Goal: Information Seeking & Learning: Check status

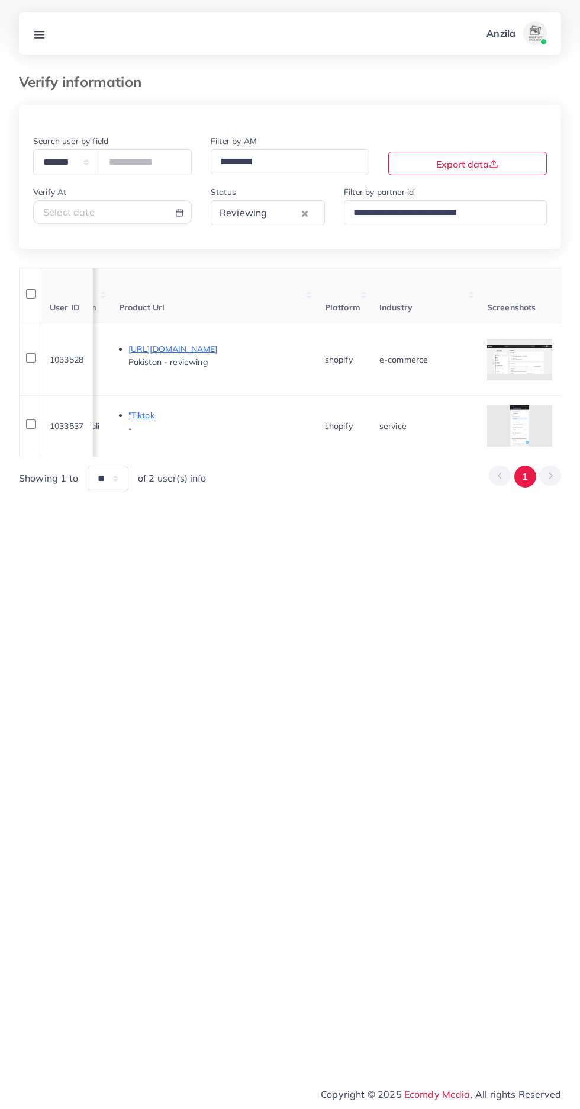
scroll to position [0, 704]
click at [220, 297] on th "Product Url" at bounding box center [212, 296] width 206 height 56
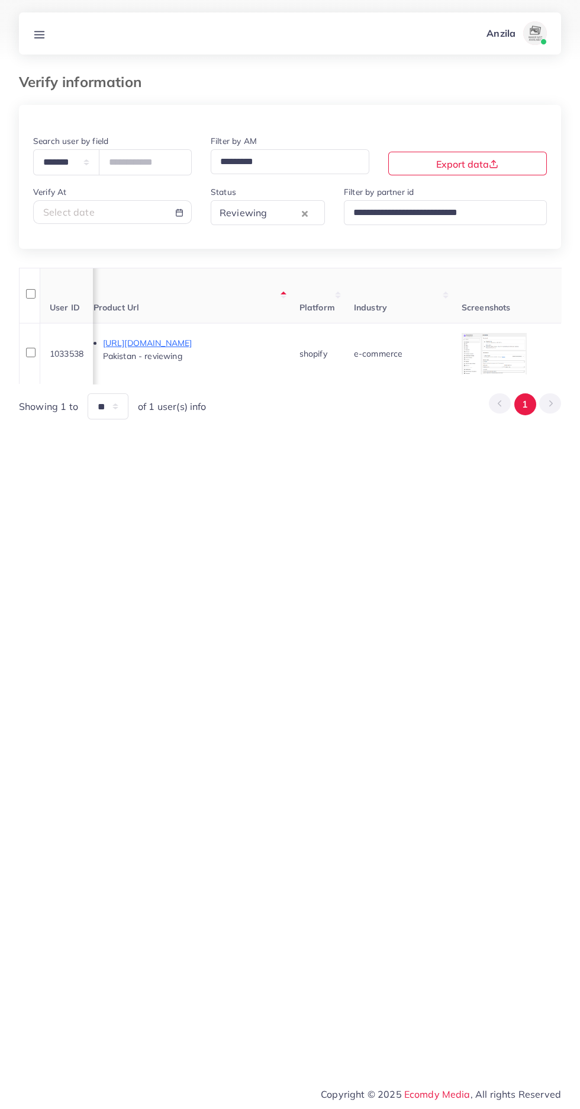
click at [453, 363] on td "e-commerce" at bounding box center [399, 353] width 108 height 61
click at [0, 0] on div at bounding box center [0, 0] width 0 height 0
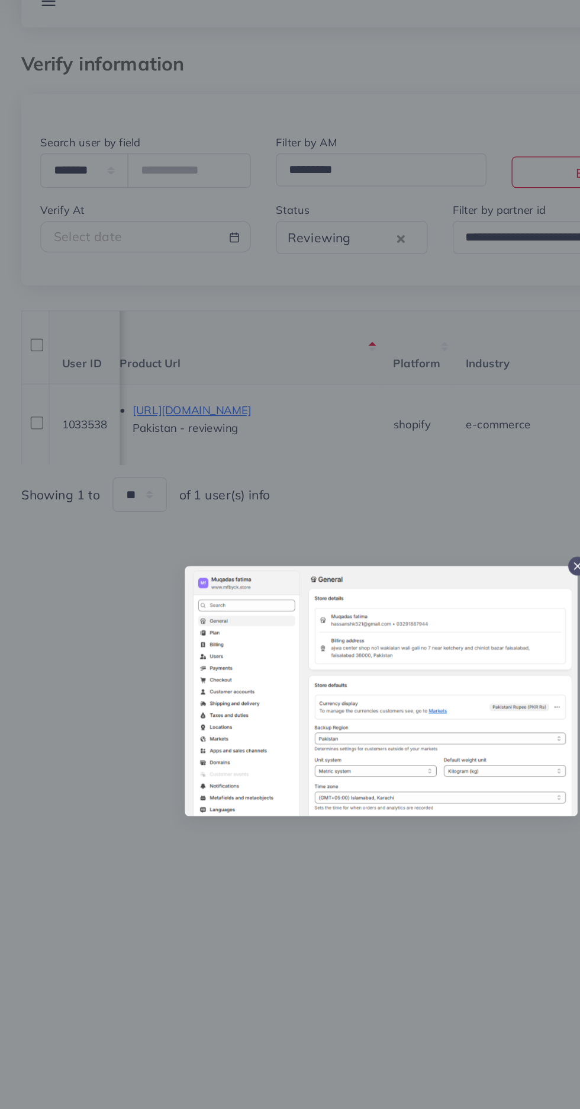
click at [250, 749] on div at bounding box center [290, 554] width 580 height 1109
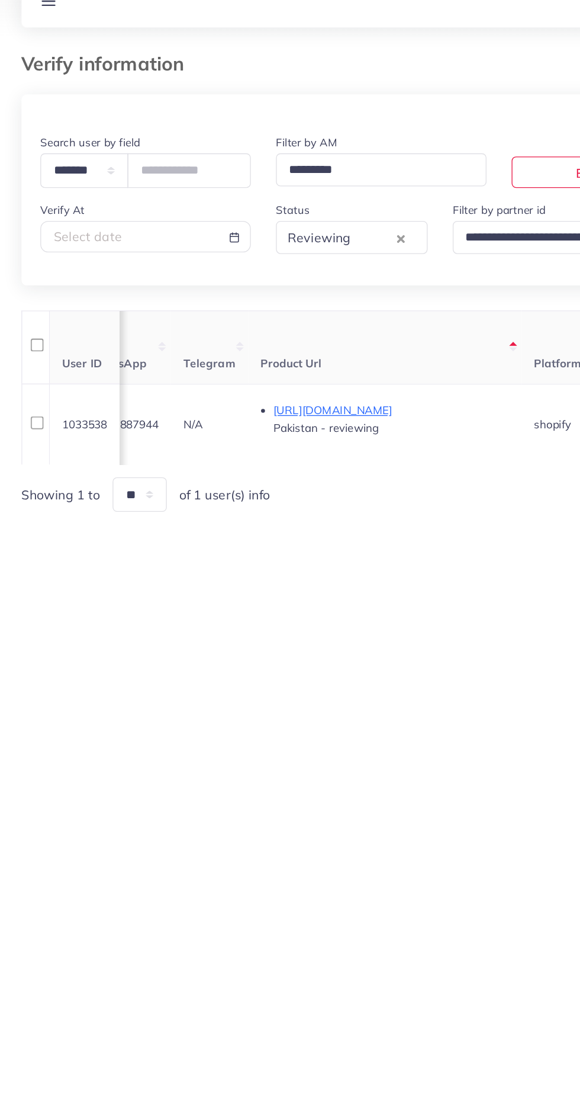
scroll to position [0, 493]
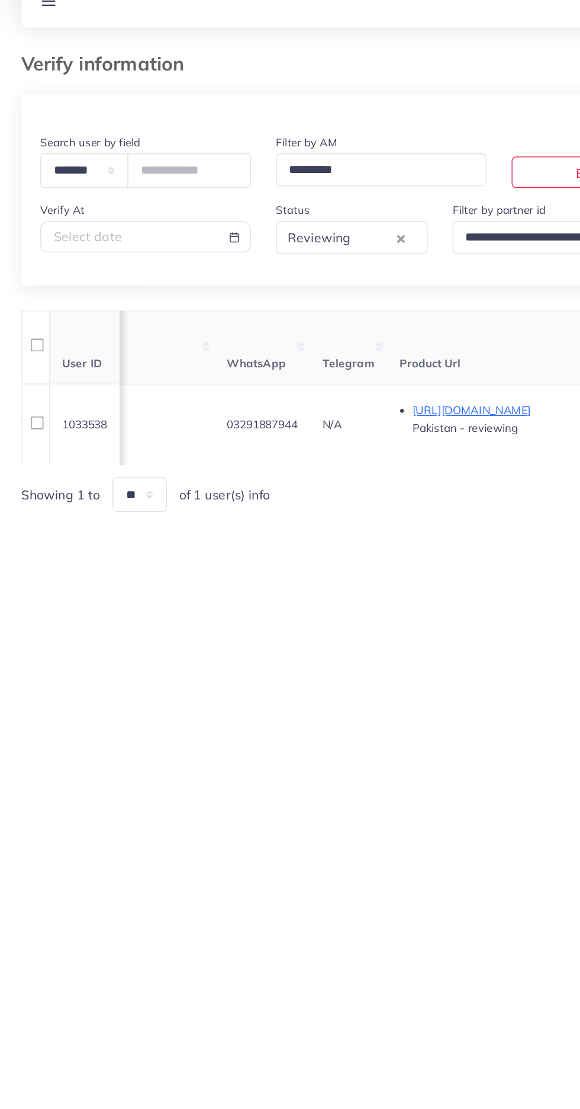
copy span "03291887944"
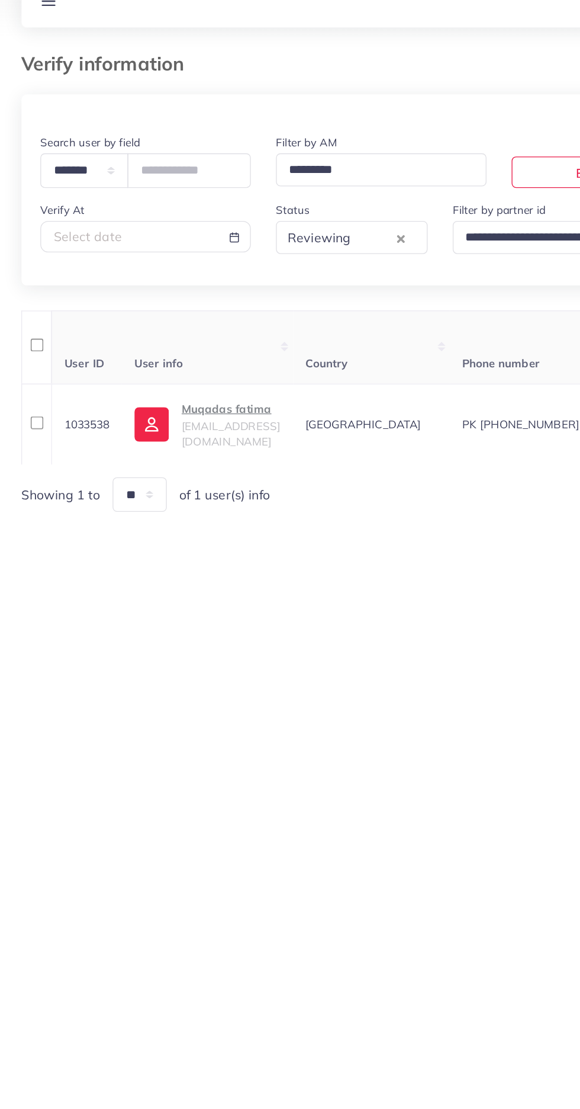
click at [156, 363] on span "[EMAIL_ADDRESS][DOMAIN_NAME]" at bounding box center [177, 360] width 74 height 23
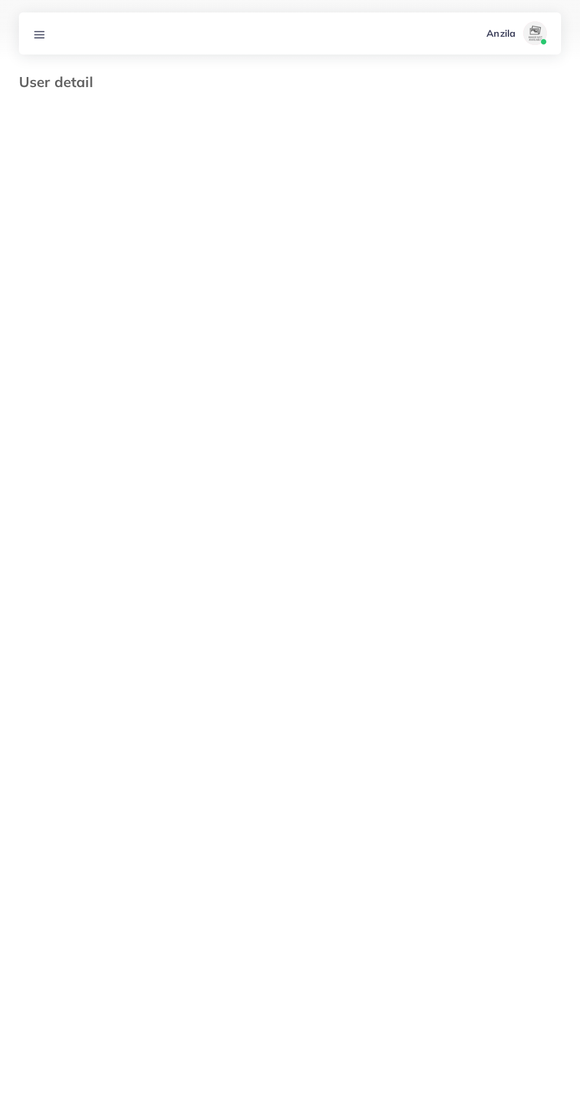
select select "********"
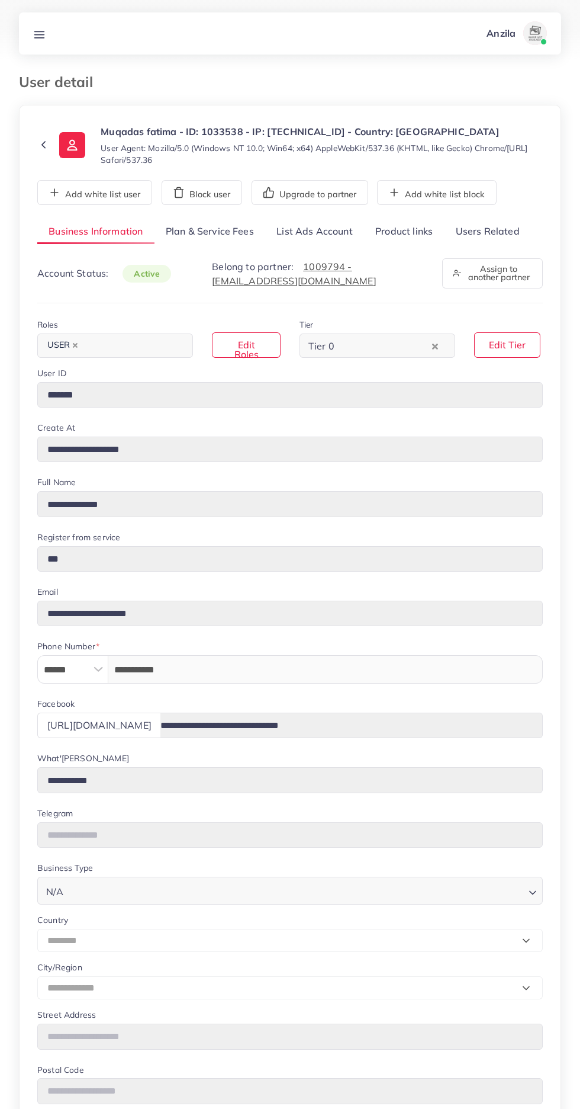
click at [487, 230] on link "Users Related" at bounding box center [487, 231] width 86 height 25
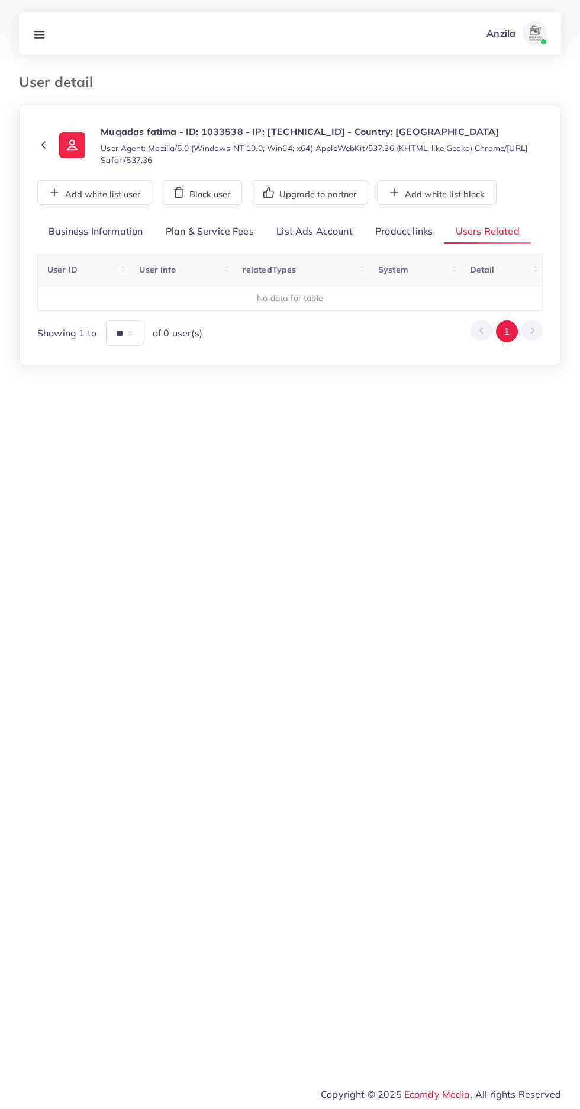
click at [391, 231] on link "Product links" at bounding box center [404, 231] width 80 height 25
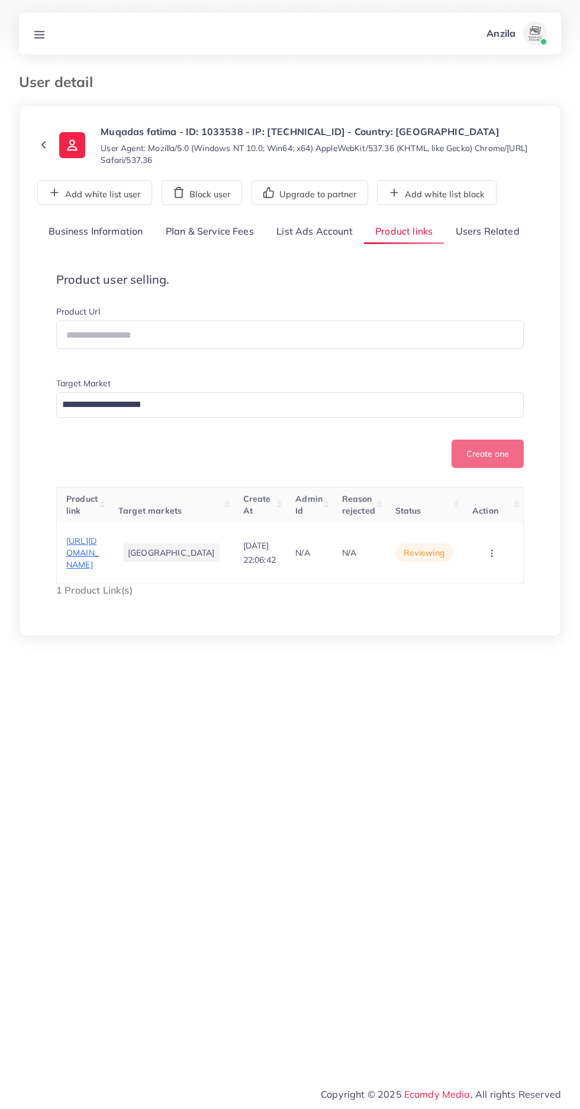
click at [99, 561] on span "[URL][DOMAIN_NAME]" at bounding box center [82, 552] width 33 height 35
click at [39, 34] on line at bounding box center [39, 34] width 9 height 0
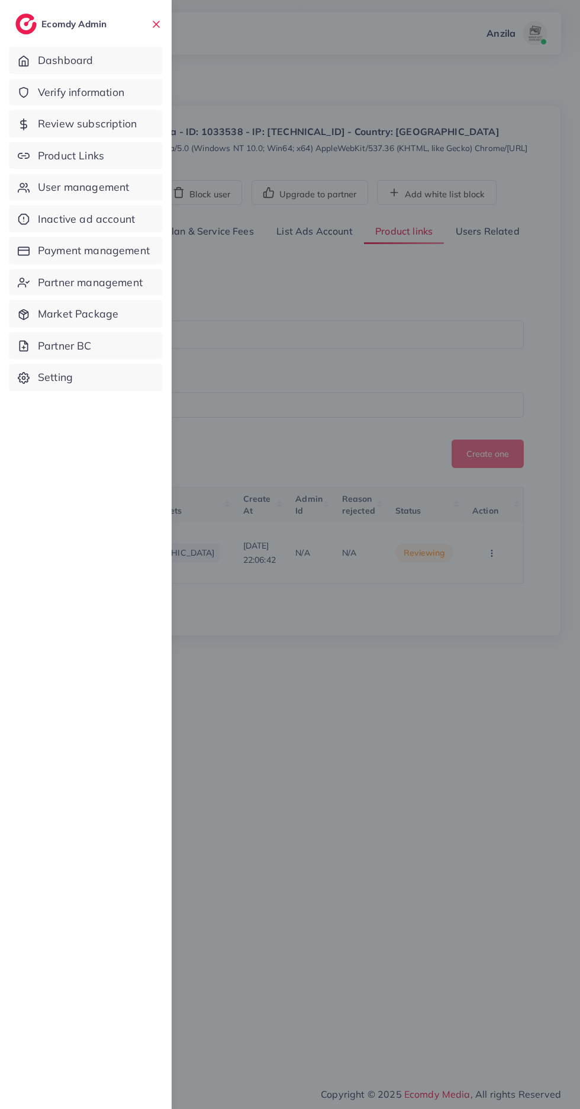
click at [53, 93] on span "Verify information" at bounding box center [81, 92] width 86 height 15
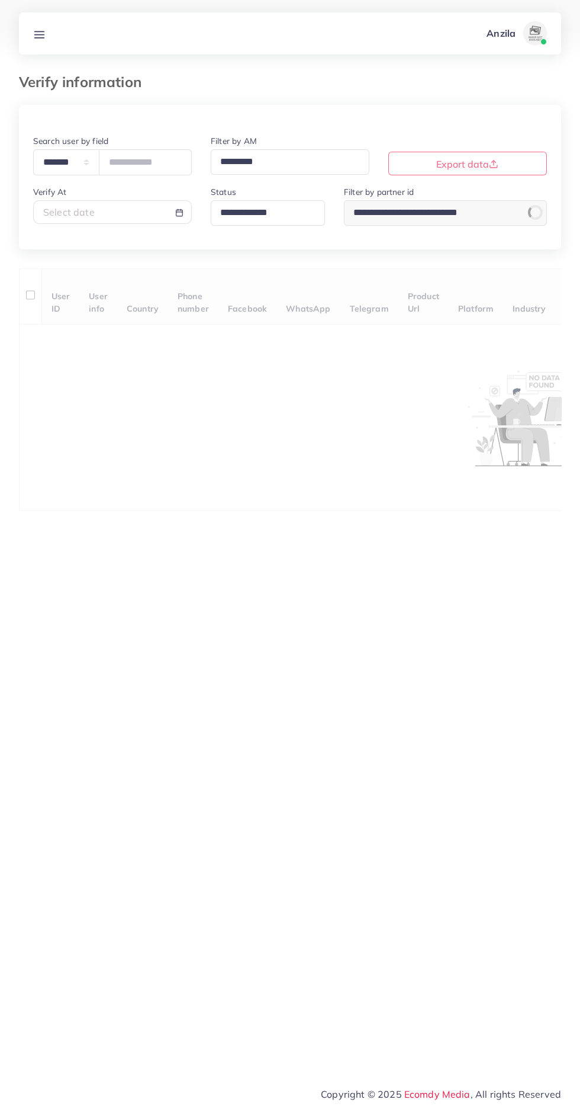
click at [224, 214] on input "Search for option" at bounding box center [263, 213] width 94 height 18
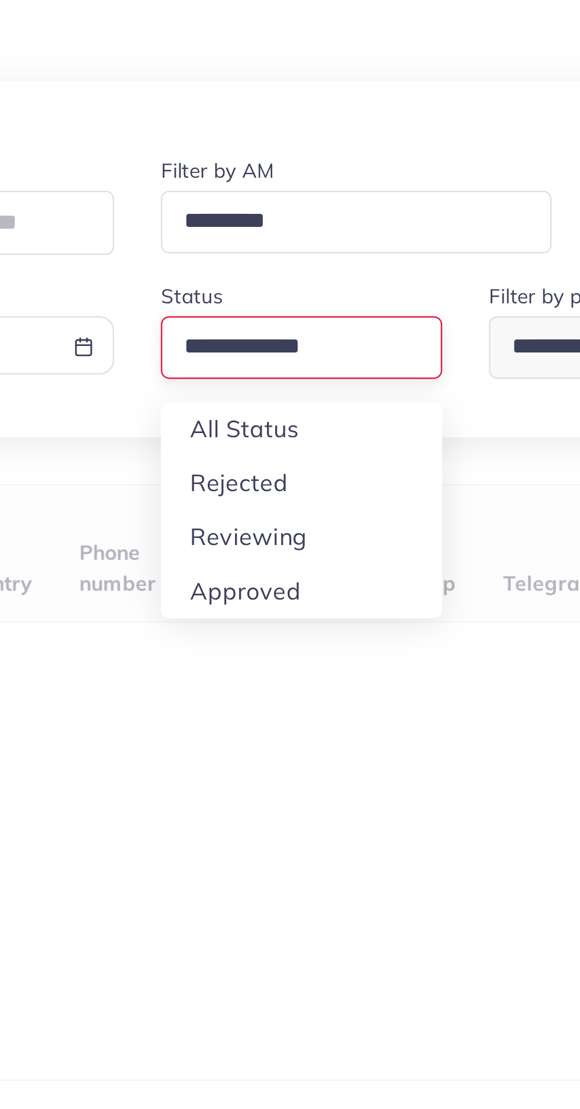
click at [242, 295] on div "**********" at bounding box center [290, 308] width 543 height 406
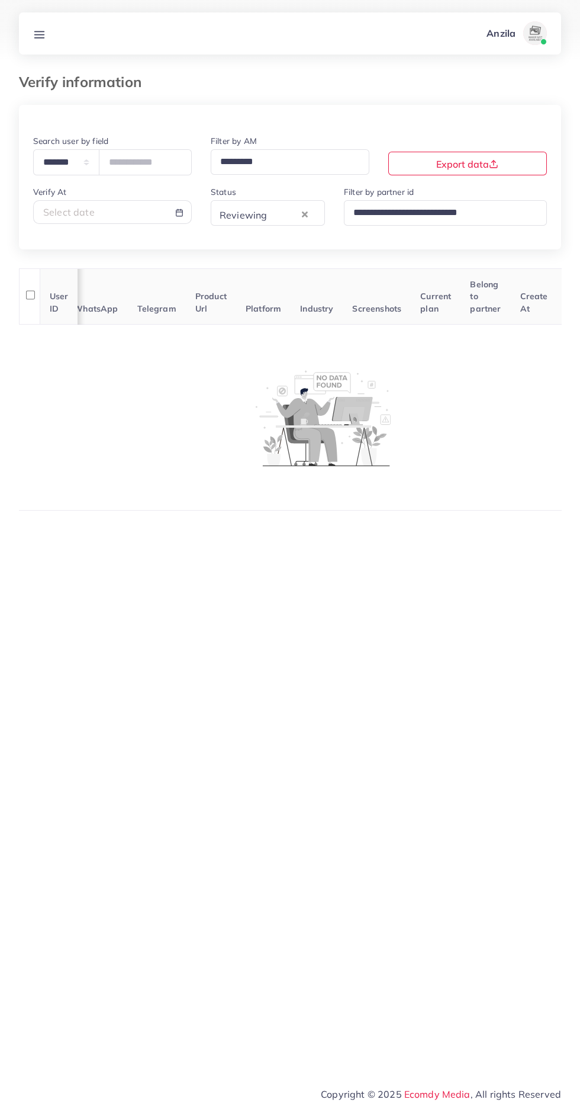
scroll to position [0, 216]
